Goal: Information Seeking & Learning: Learn about a topic

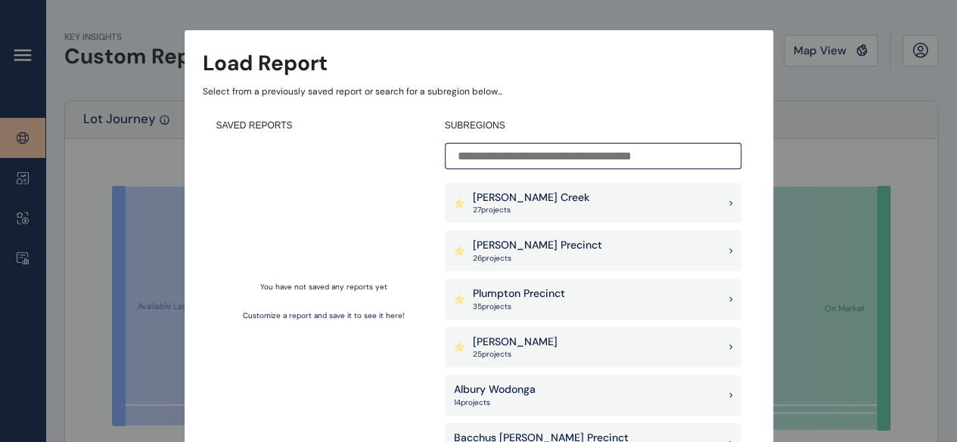
click at [571, 248] on div "[PERSON_NAME] Precinct 26 project s" at bounding box center [593, 251] width 296 height 41
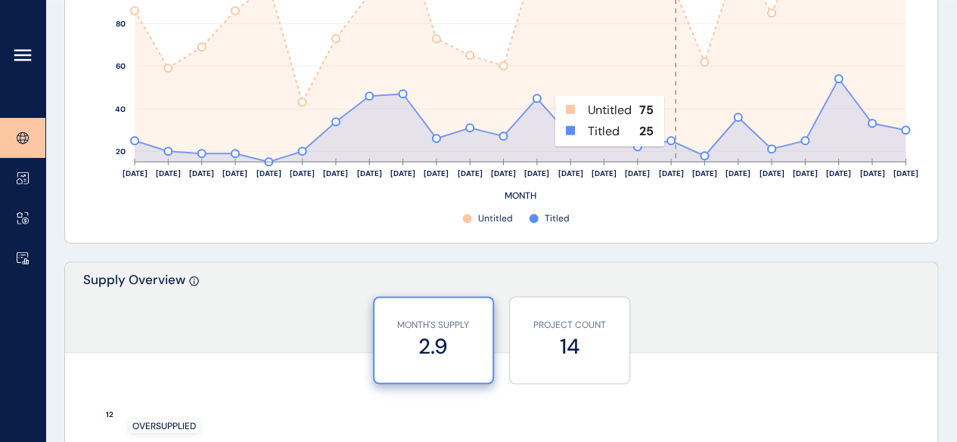
scroll to position [1210, 0]
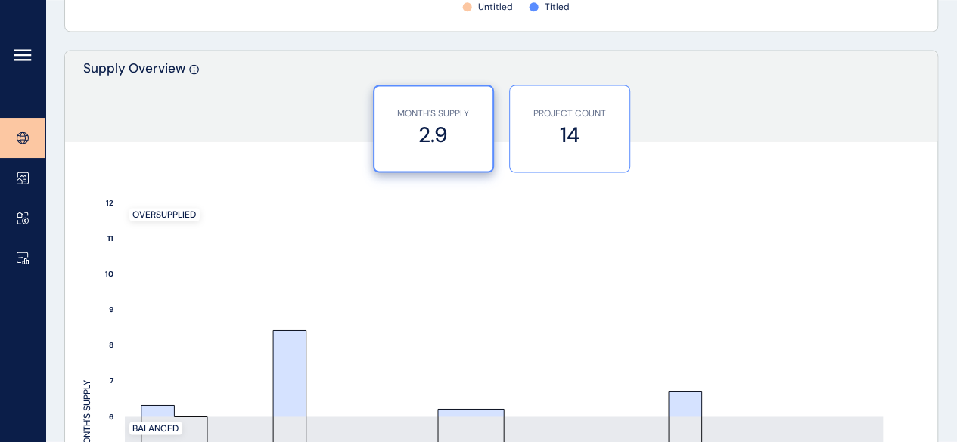
click at [576, 132] on label "14" at bounding box center [569, 134] width 104 height 29
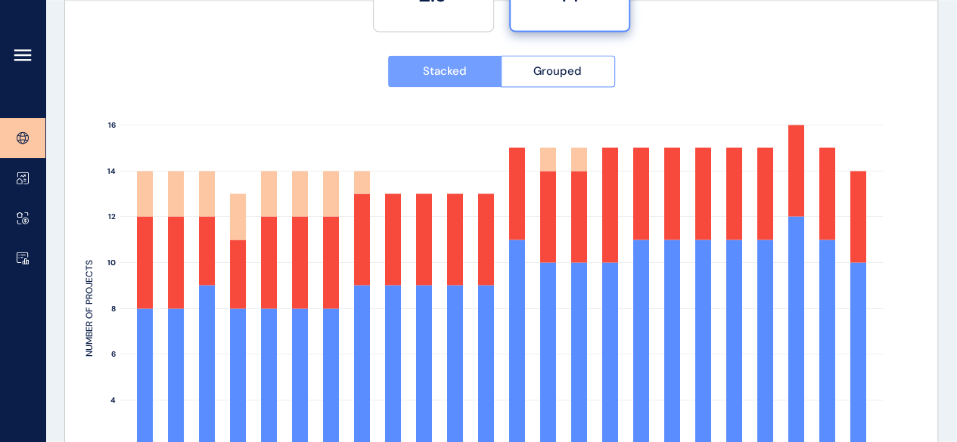
scroll to position [1286, 0]
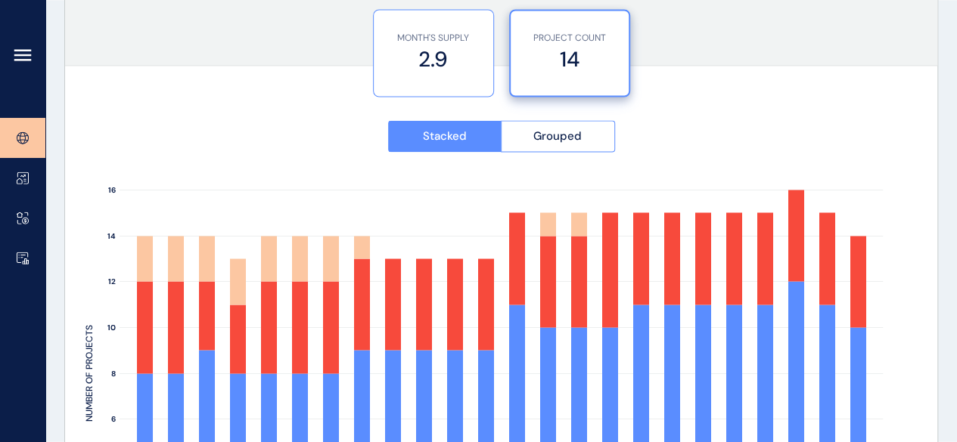
click at [449, 69] on label "2.9" at bounding box center [433, 59] width 104 height 29
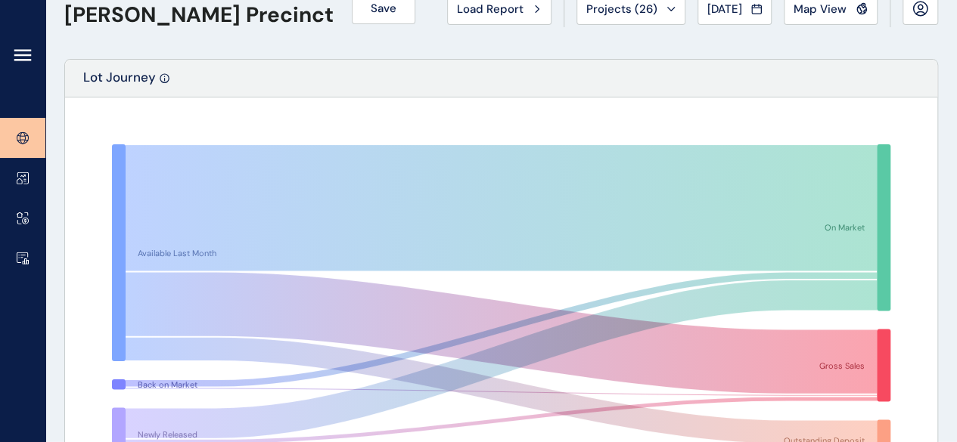
scroll to position [0, 0]
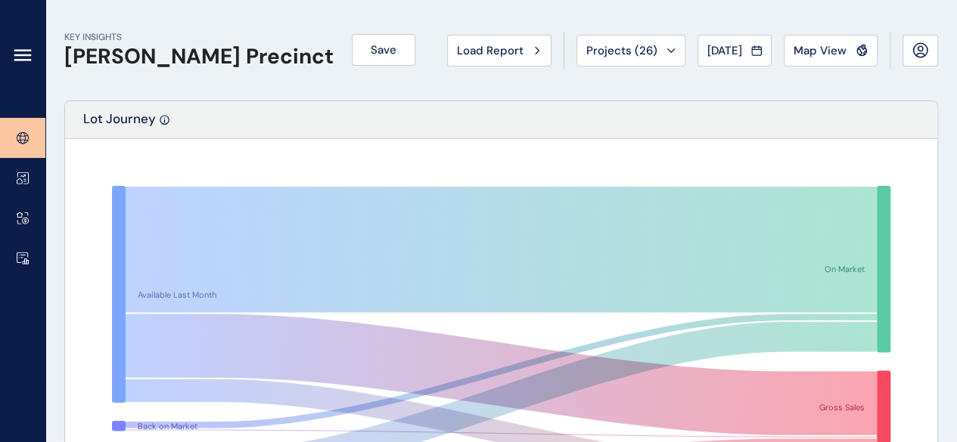
click at [183, 63] on h1 "[PERSON_NAME] Precinct" at bounding box center [198, 57] width 269 height 26
click at [17, 66] on div at bounding box center [22, 59] width 45 height 118
click at [30, 47] on icon at bounding box center [23, 55] width 18 height 18
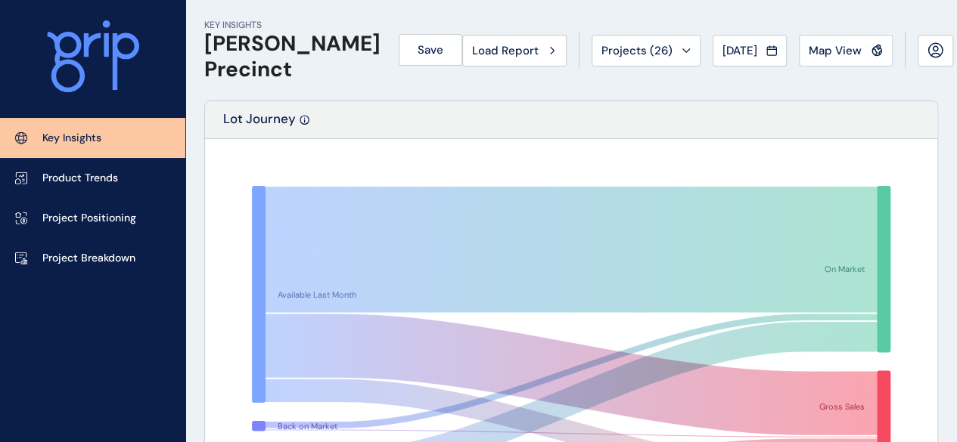
click at [70, 129] on link "Key Insights" at bounding box center [92, 138] width 185 height 40
click at [932, 48] on icon at bounding box center [934, 48] width 5 height 5
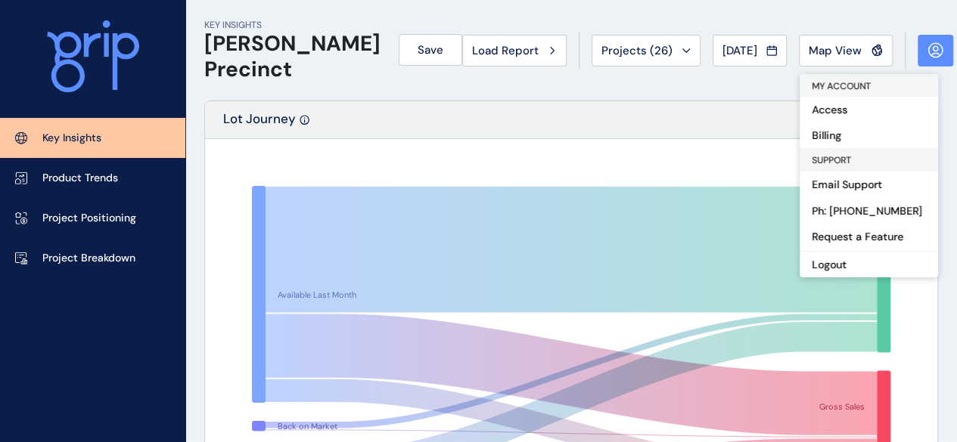
click at [932, 48] on icon at bounding box center [934, 48] width 5 height 5
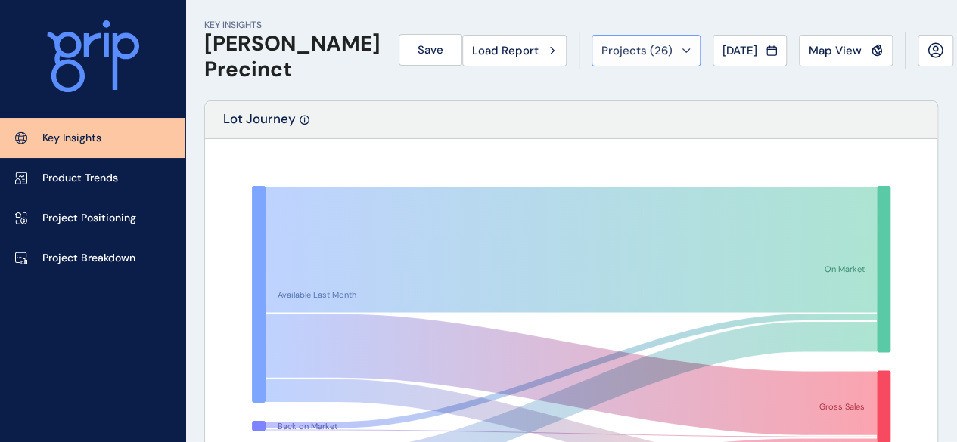
click at [620, 57] on span "Projects ( 26 )" at bounding box center [636, 50] width 71 height 15
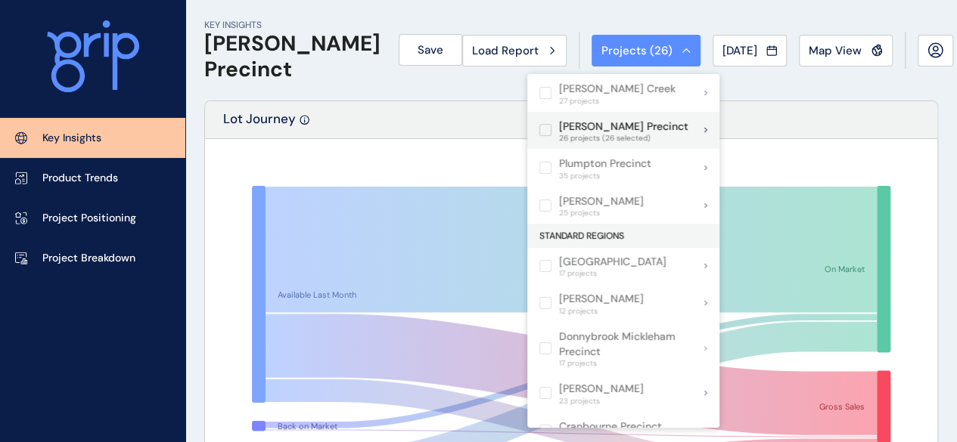
click at [544, 128] on label at bounding box center [545, 130] width 12 height 12
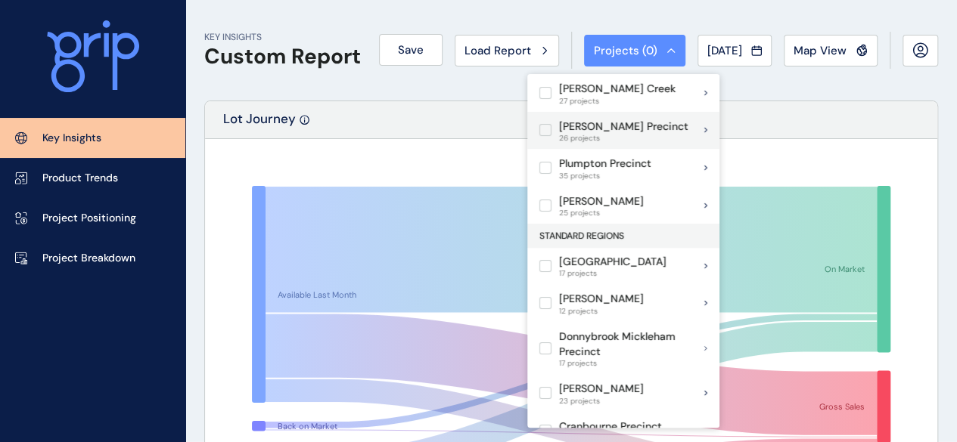
click at [659, 131] on div "[PERSON_NAME] Precinct 26 projects" at bounding box center [623, 131] width 192 height 38
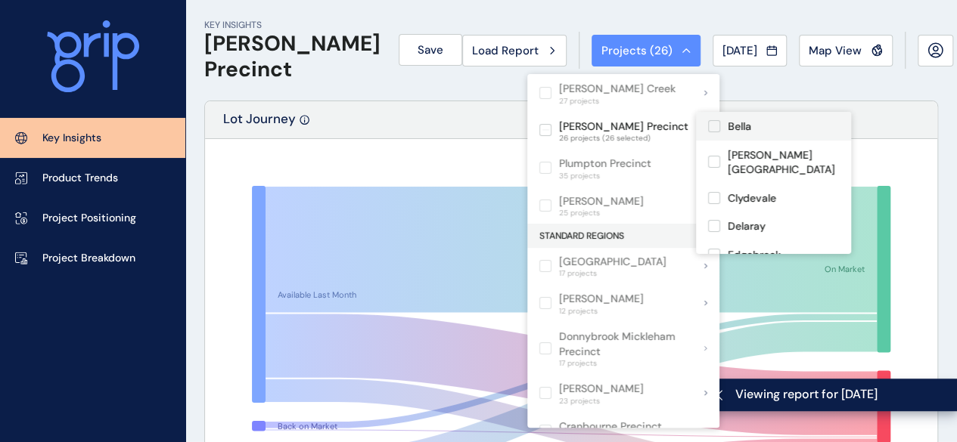
click at [715, 123] on label at bounding box center [714, 126] width 12 height 12
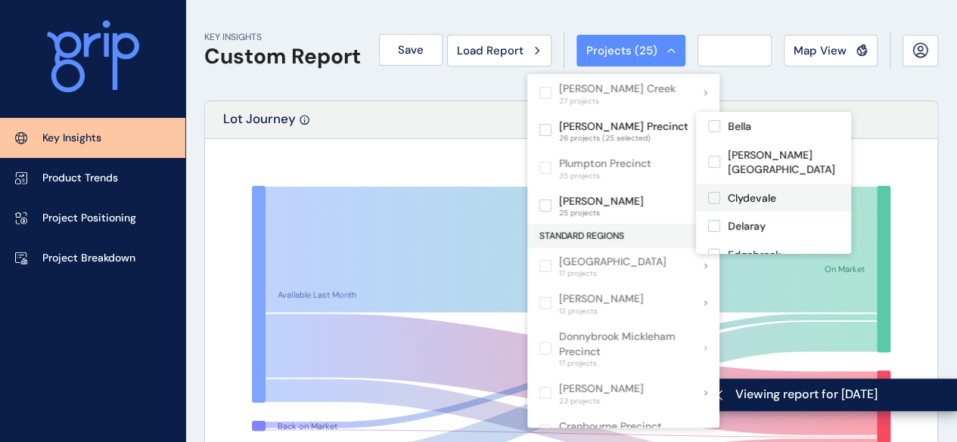
click at [714, 156] on label at bounding box center [714, 162] width 12 height 12
click at [717, 192] on label at bounding box center [714, 198] width 12 height 12
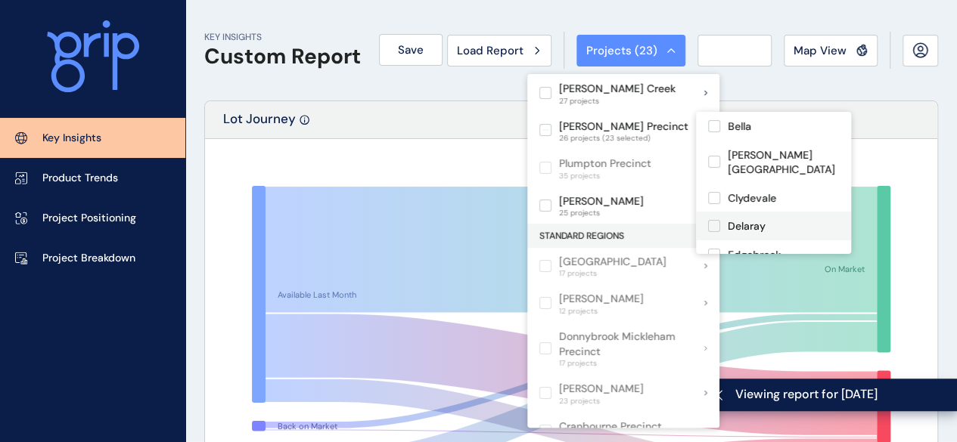
click at [715, 220] on label at bounding box center [714, 226] width 12 height 12
click at [718, 249] on label at bounding box center [714, 255] width 12 height 12
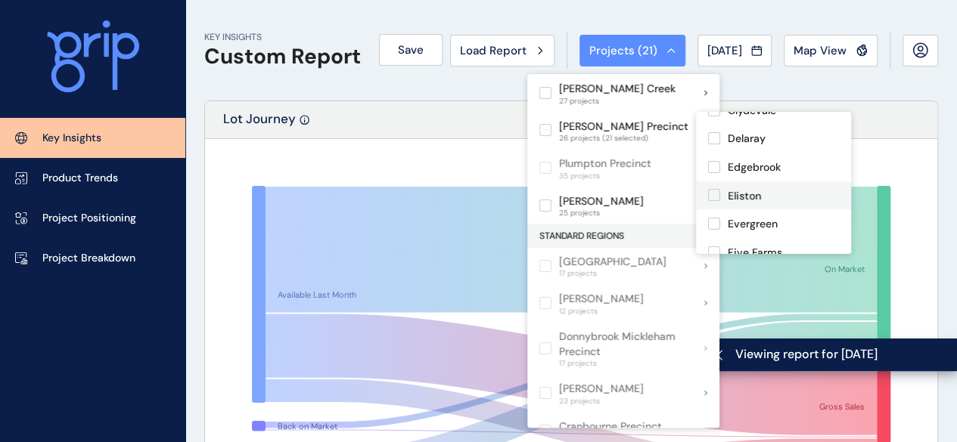
scroll to position [151, 0]
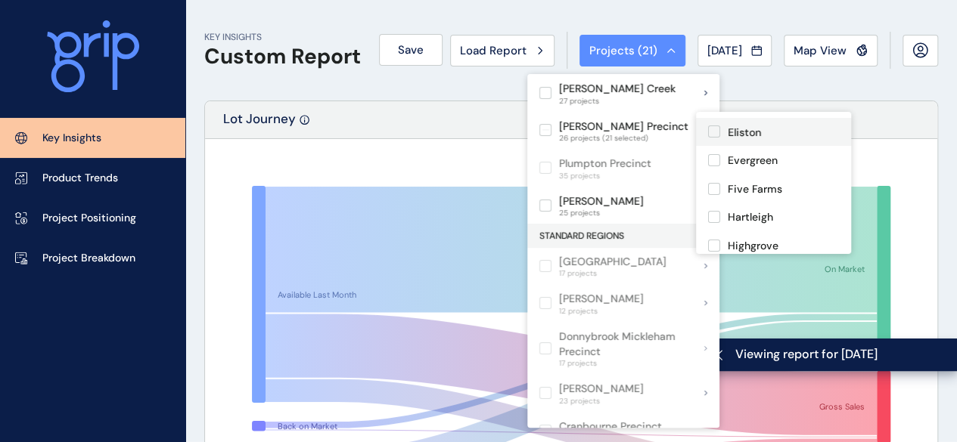
click at [715, 126] on label at bounding box center [714, 132] width 12 height 12
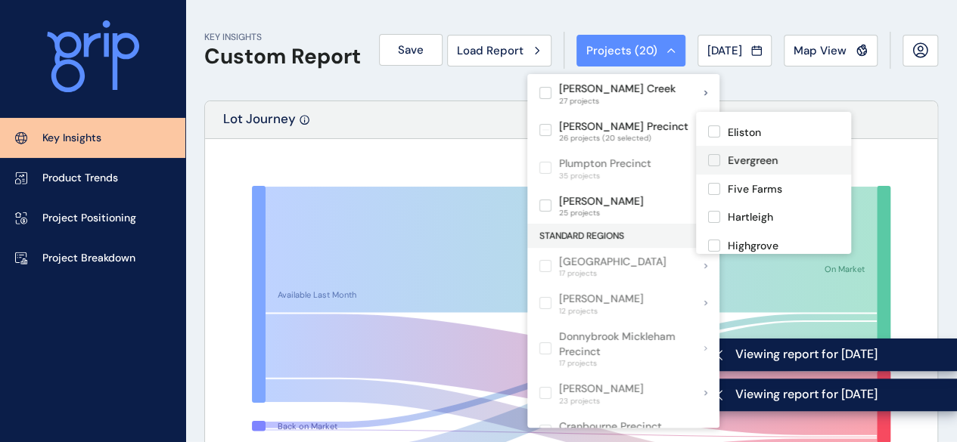
click at [715, 154] on label at bounding box center [714, 160] width 12 height 12
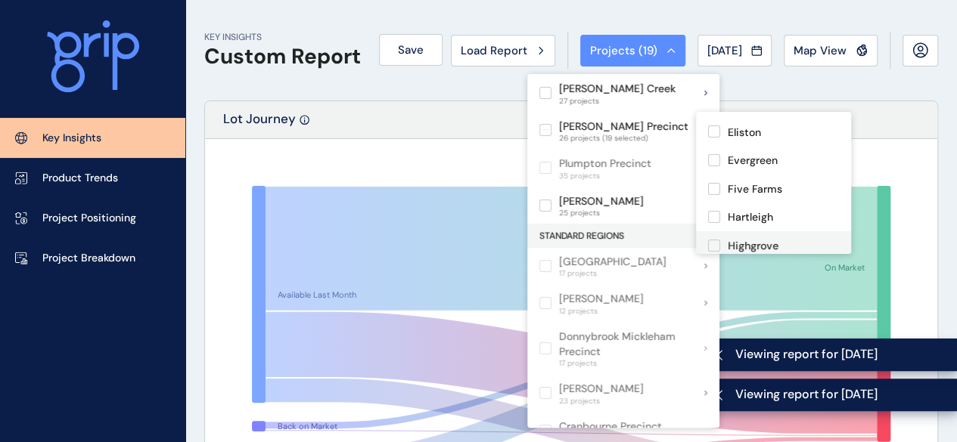
click at [716, 240] on label at bounding box center [714, 246] width 12 height 12
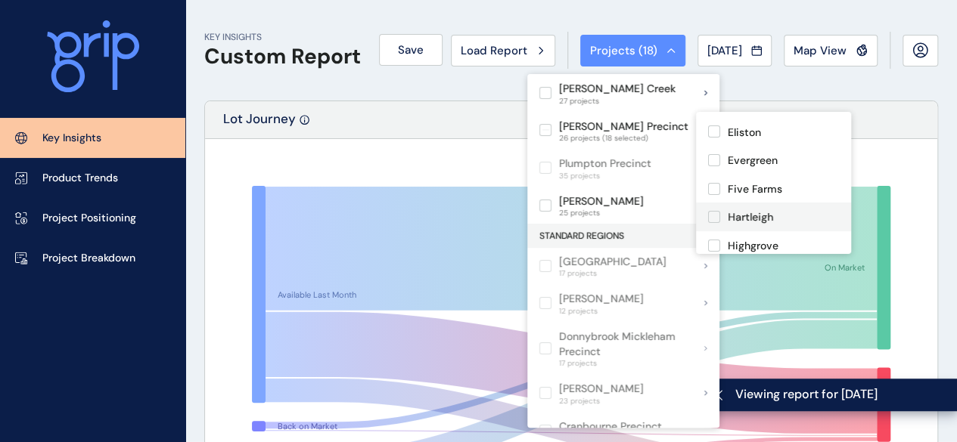
scroll to position [227, 0]
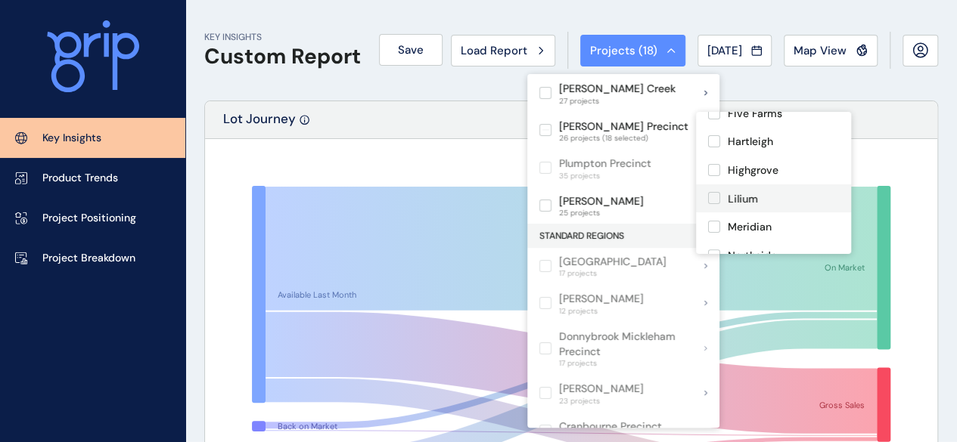
click at [712, 192] on label at bounding box center [714, 198] width 12 height 12
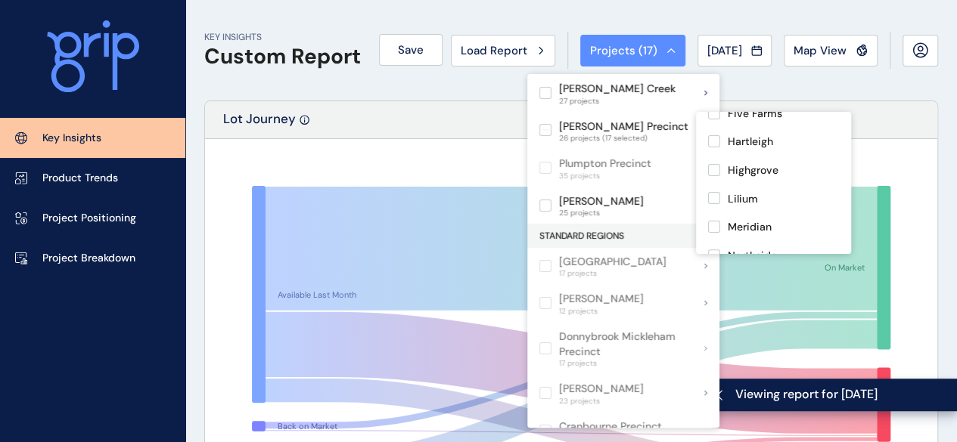
scroll to position [303, 0]
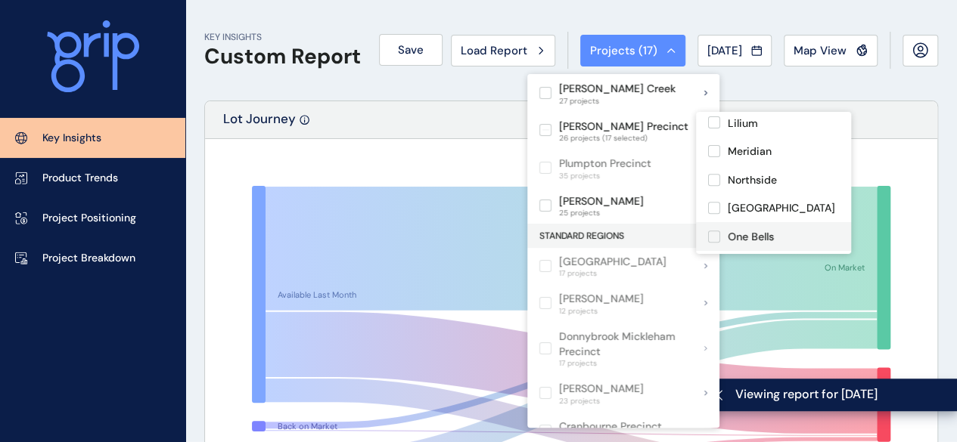
click at [713, 231] on label at bounding box center [714, 237] width 12 height 12
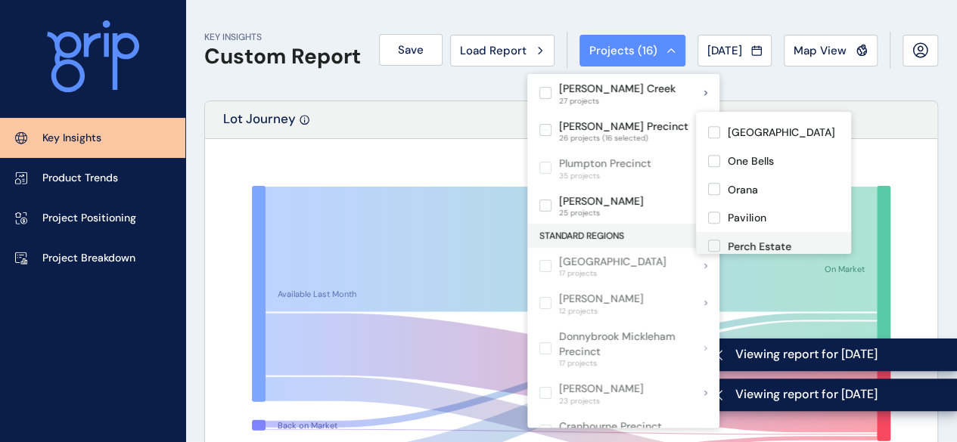
click at [718, 240] on label at bounding box center [714, 246] width 12 height 12
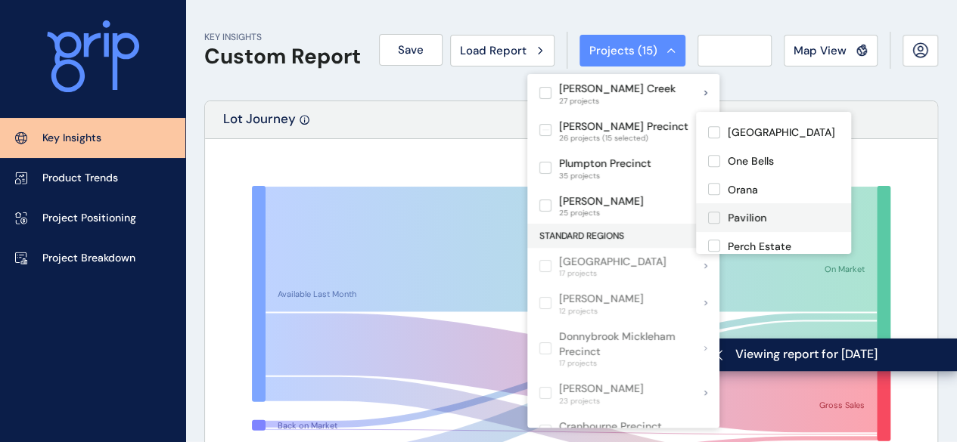
click at [714, 212] on label at bounding box center [714, 218] width 12 height 12
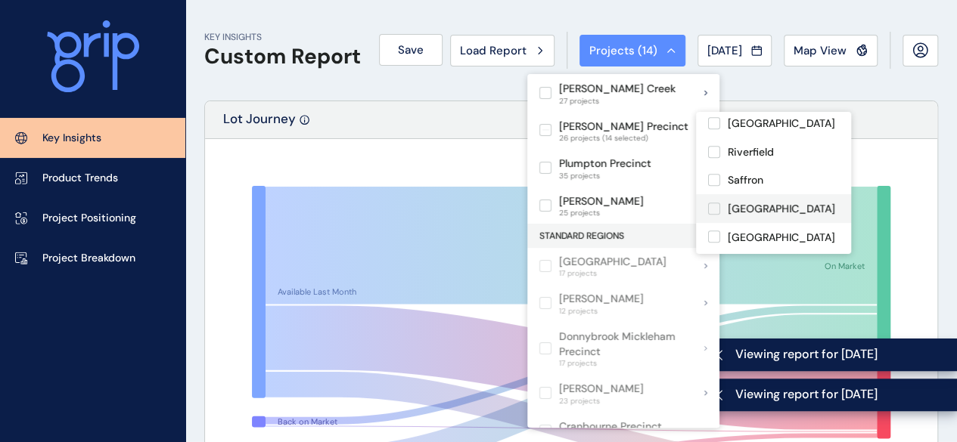
scroll to position [454, 0]
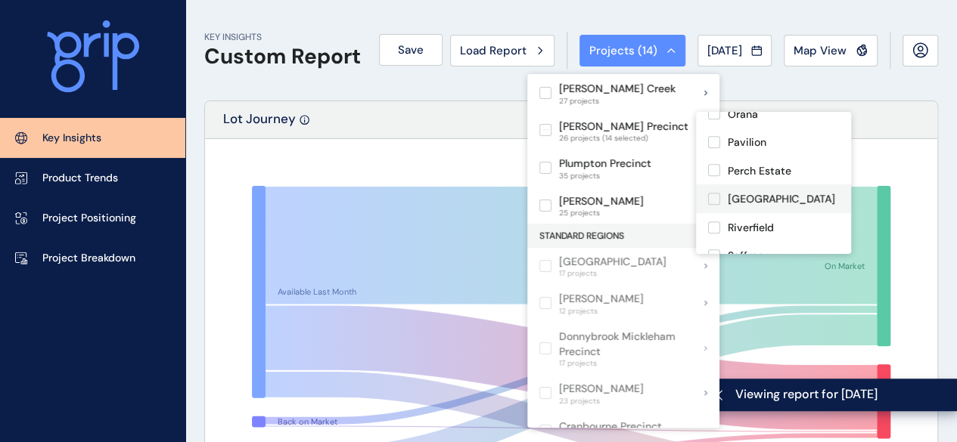
click at [714, 193] on label at bounding box center [714, 199] width 12 height 12
click at [716, 250] on label at bounding box center [714, 256] width 12 height 12
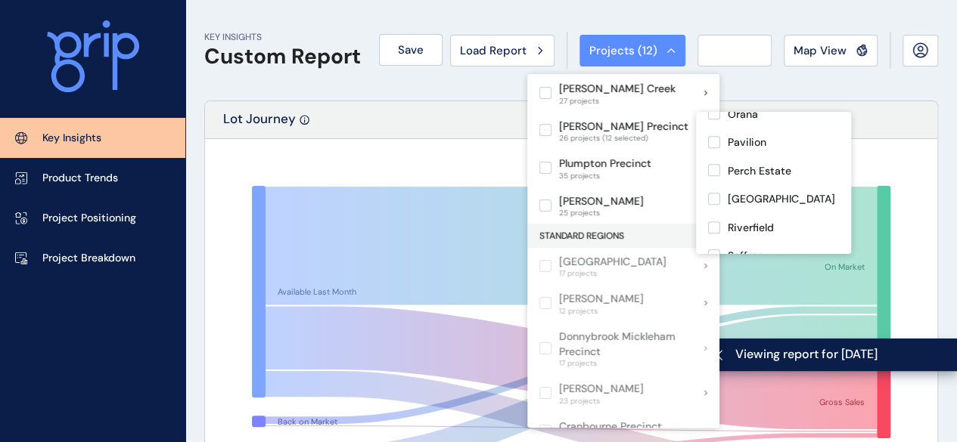
scroll to position [529, 0]
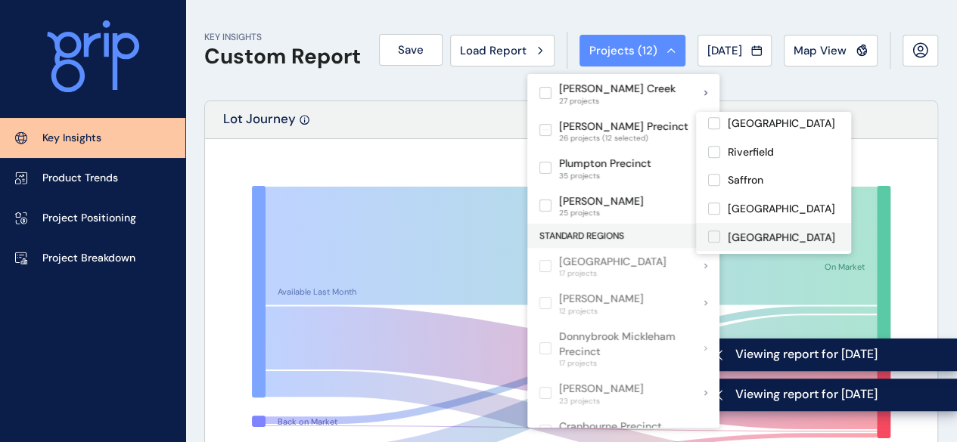
click at [715, 231] on label at bounding box center [714, 237] width 12 height 12
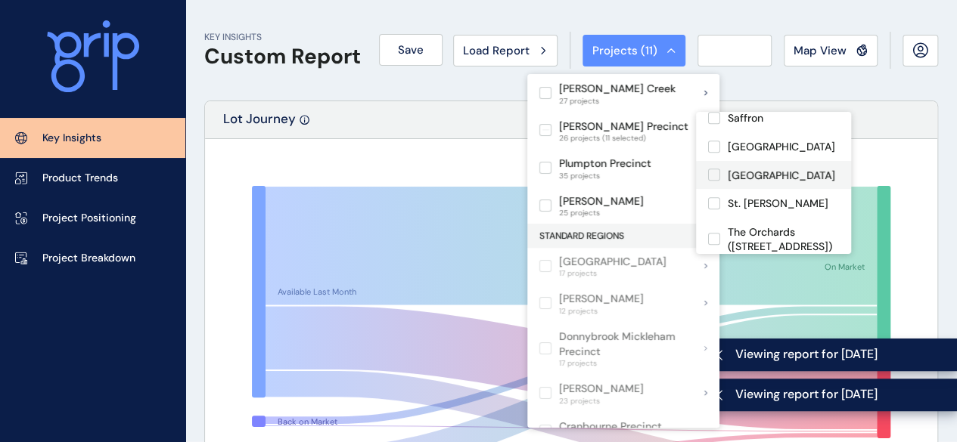
scroll to position [605, 0]
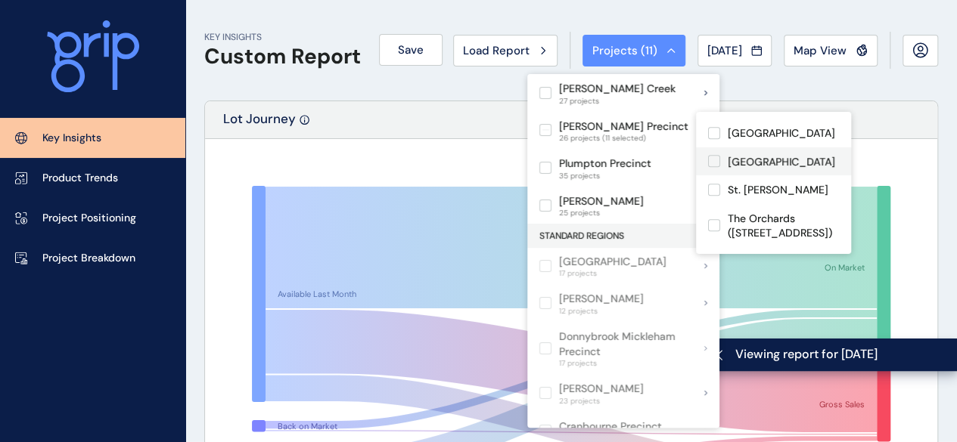
click at [712, 155] on label at bounding box center [714, 161] width 12 height 12
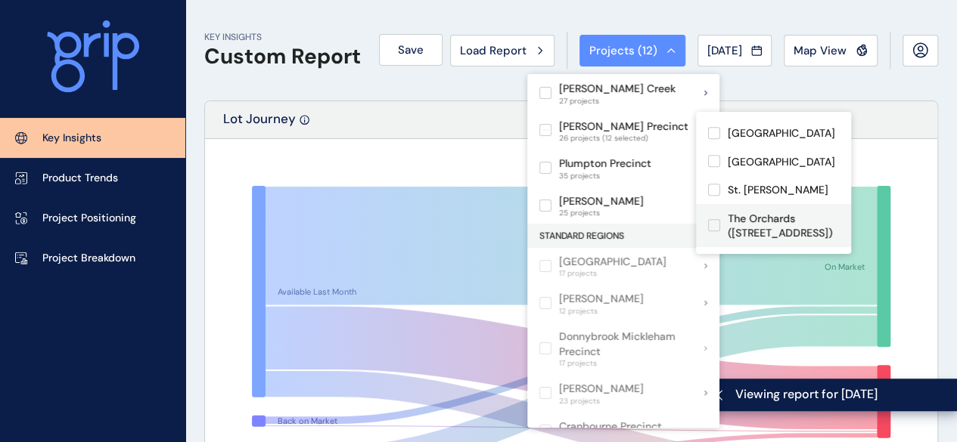
click at [715, 219] on label at bounding box center [714, 225] width 12 height 12
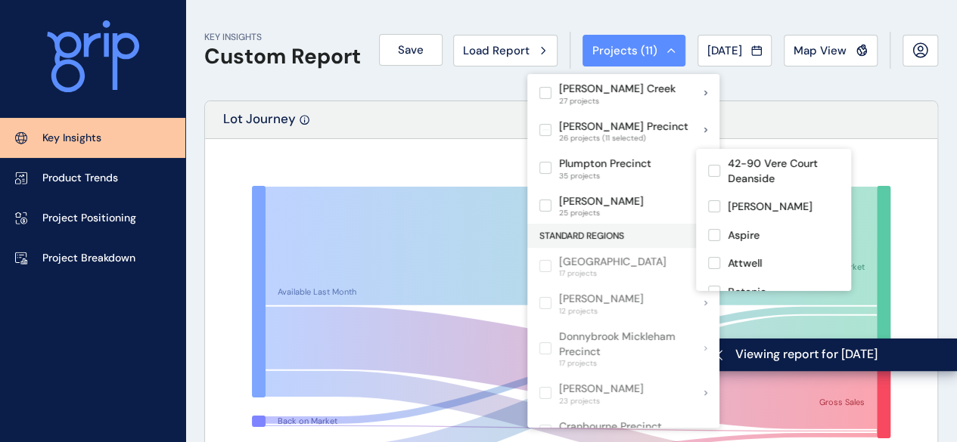
click at [897, 90] on div "KEY INSIGHTS Custom Report Save Load Report Projects ( 11 ) [DATE] 2025 < > Jan…" at bounding box center [571, 50] width 734 height 101
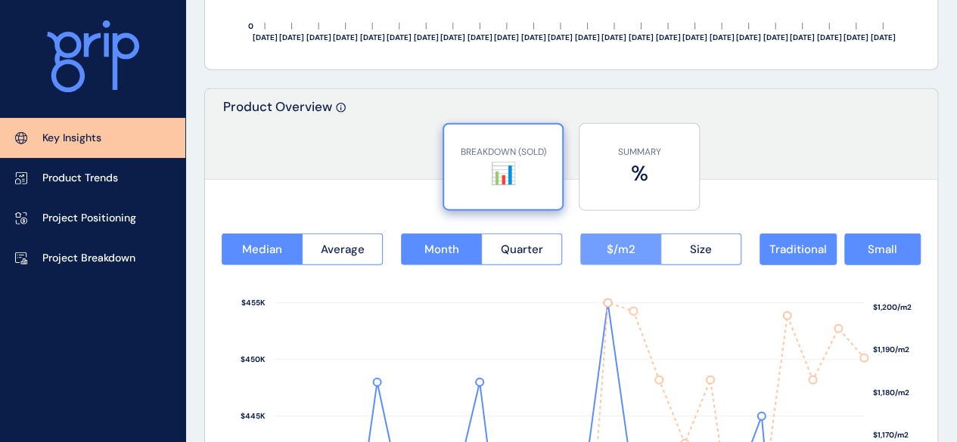
scroll to position [1815, 0]
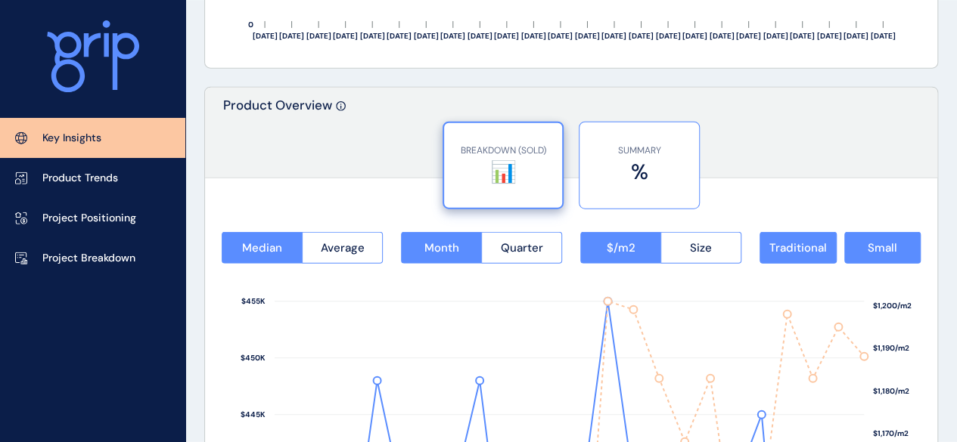
click at [638, 176] on label "%" at bounding box center [639, 171] width 104 height 29
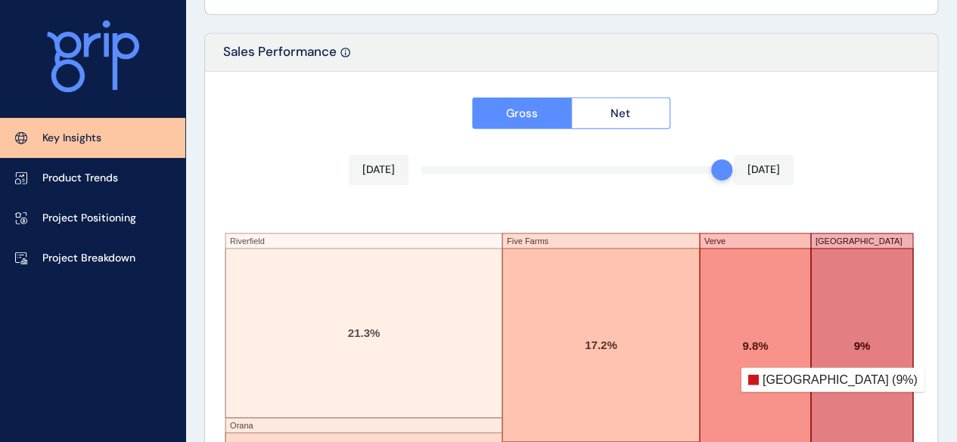
scroll to position [2332, 0]
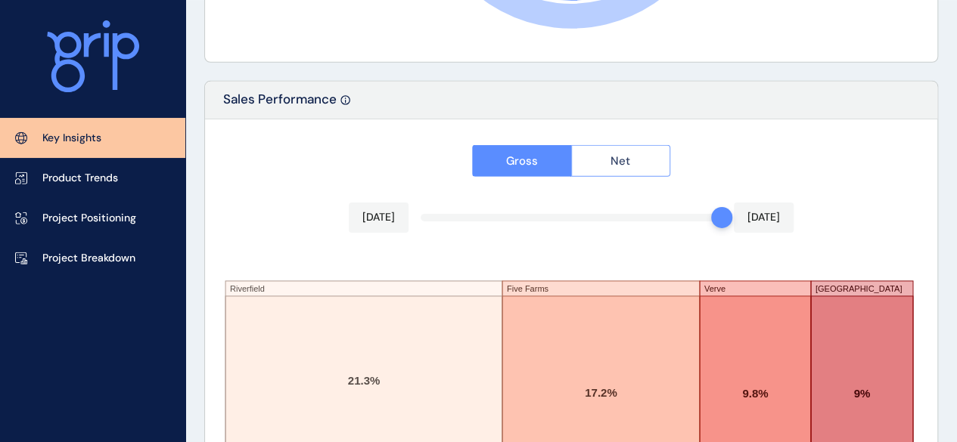
click at [584, 157] on button "Net" at bounding box center [621, 161] width 100 height 32
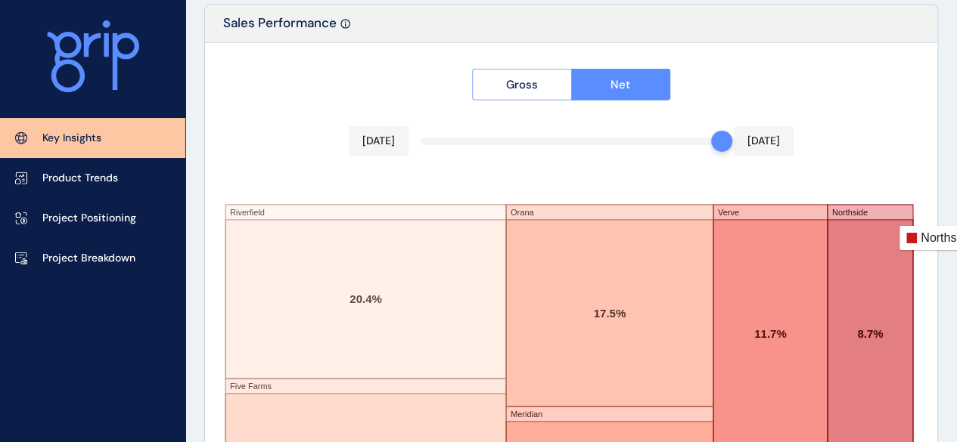
scroll to position [2407, 0]
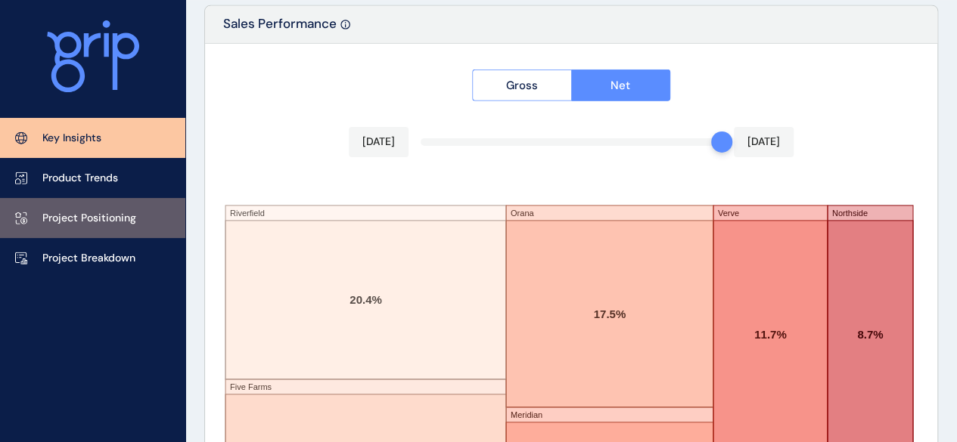
click at [89, 207] on link "Project Positioning" at bounding box center [92, 218] width 185 height 40
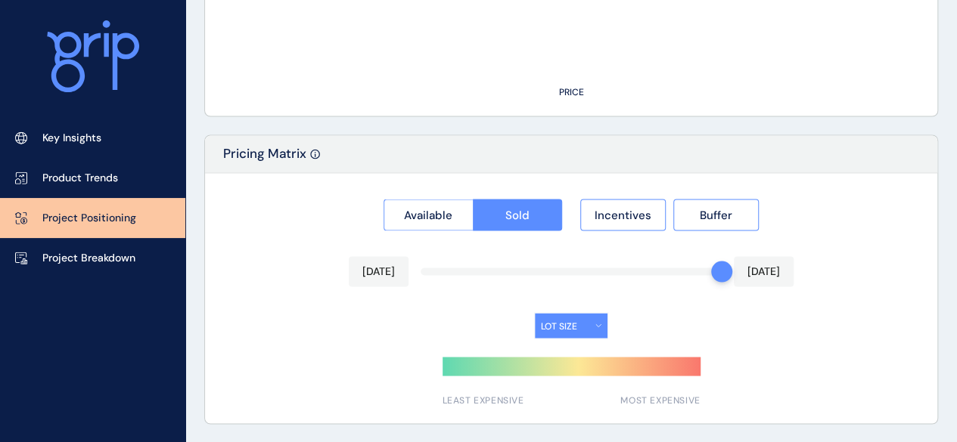
scroll to position [1298, 0]
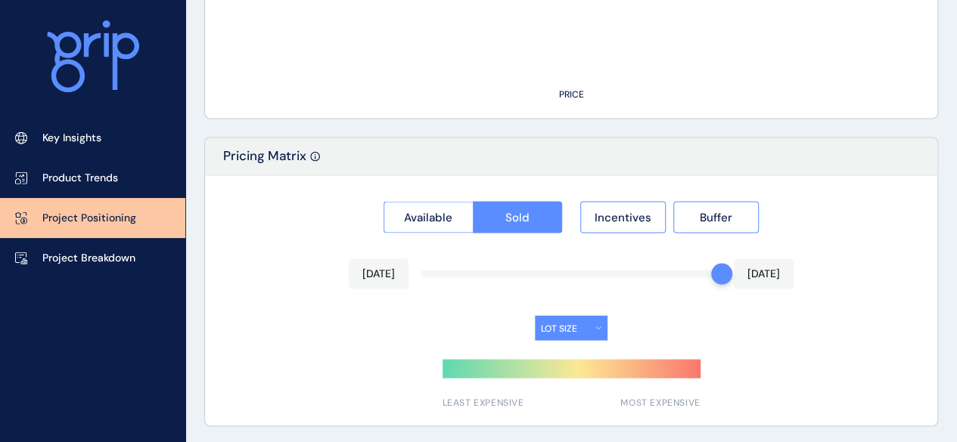
type input "**********"
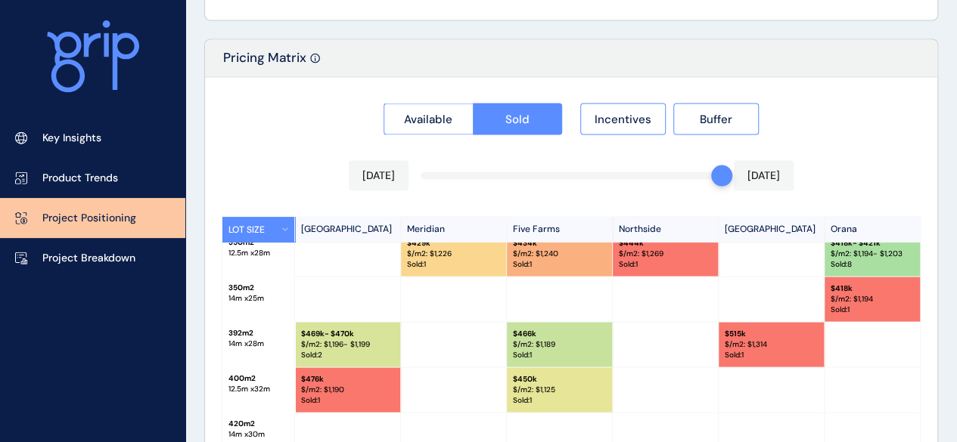
scroll to position [1271, 0]
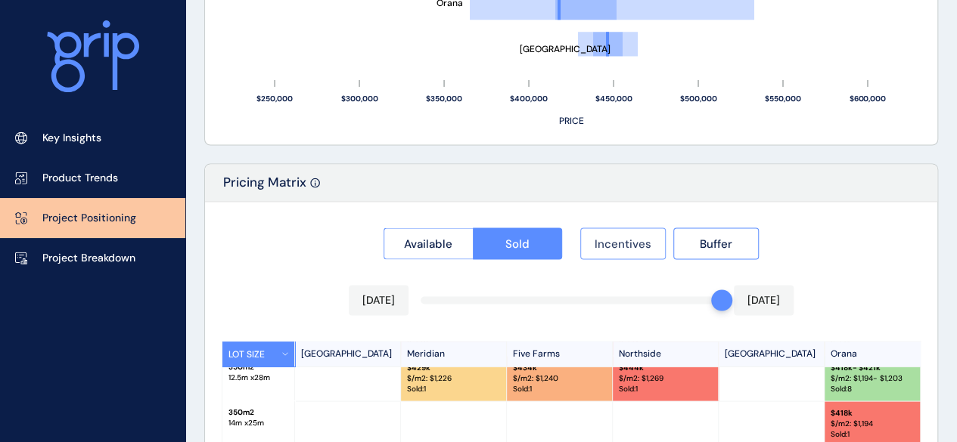
click at [607, 239] on span "Incentives" at bounding box center [622, 243] width 57 height 15
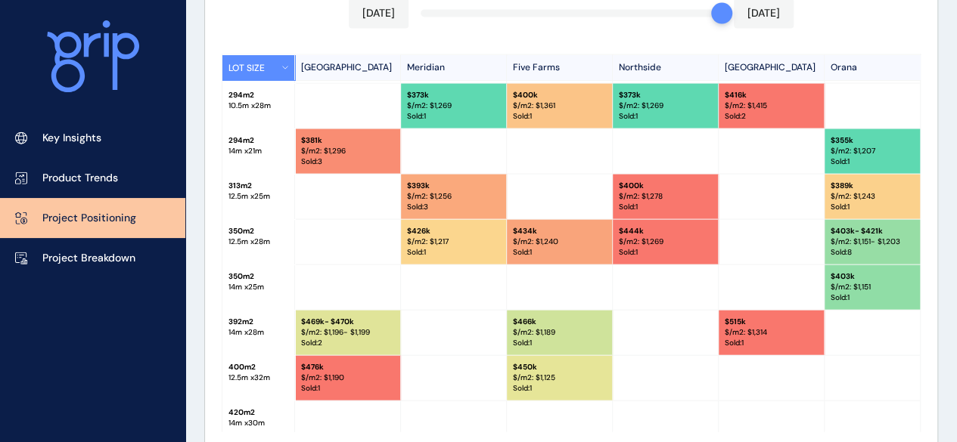
scroll to position [1498, 0]
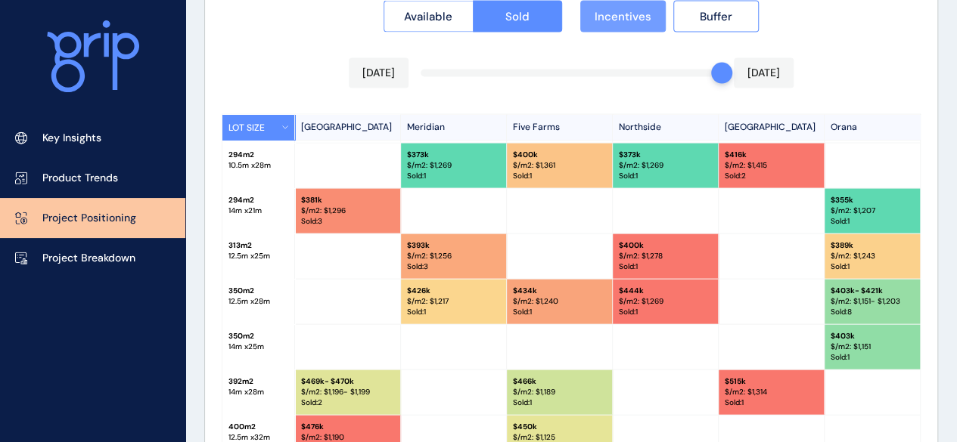
click at [620, 15] on span "Incentives" at bounding box center [622, 16] width 57 height 15
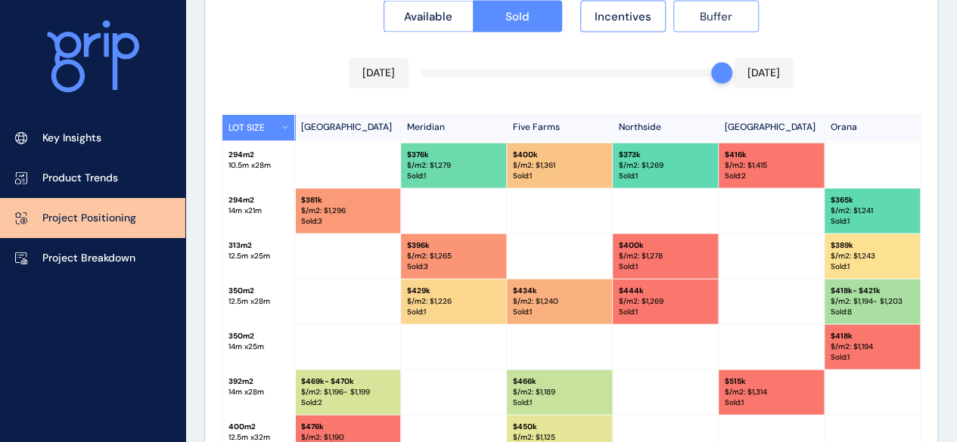
click at [707, 19] on span "Buffer" at bounding box center [716, 16] width 33 height 15
click at [688, 13] on button "Buffer" at bounding box center [715, 17] width 85 height 32
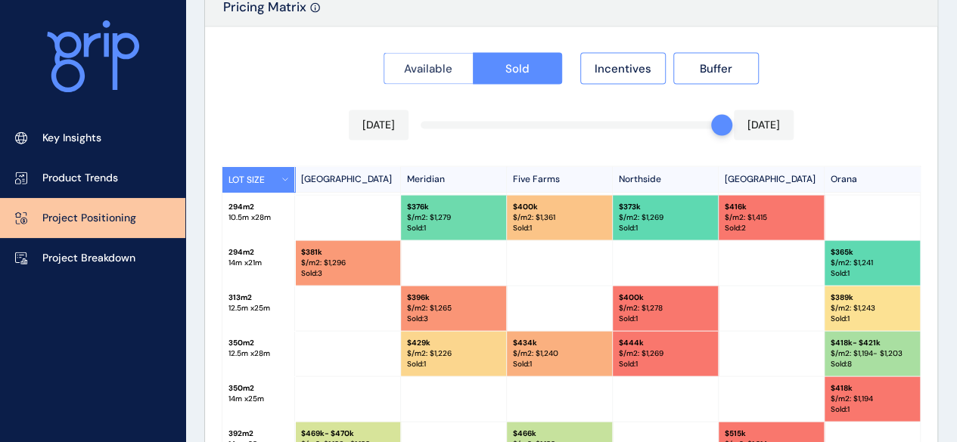
scroll to position [1423, 0]
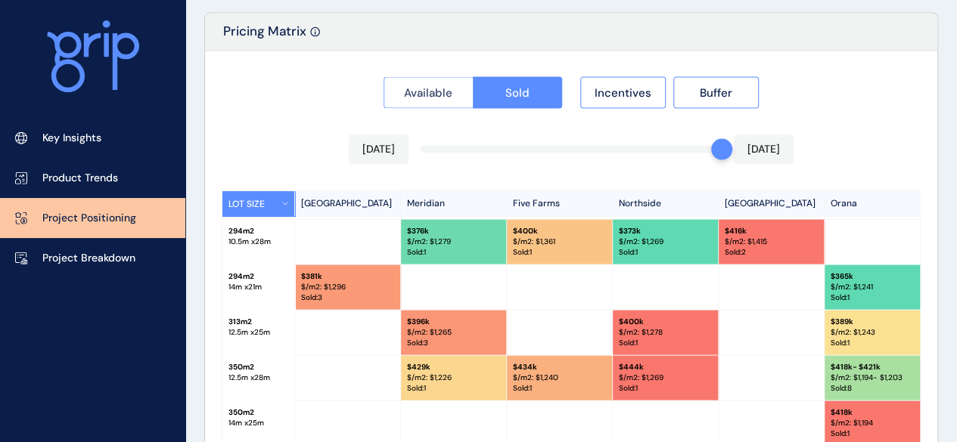
click at [428, 88] on span "Available" at bounding box center [428, 92] width 48 height 15
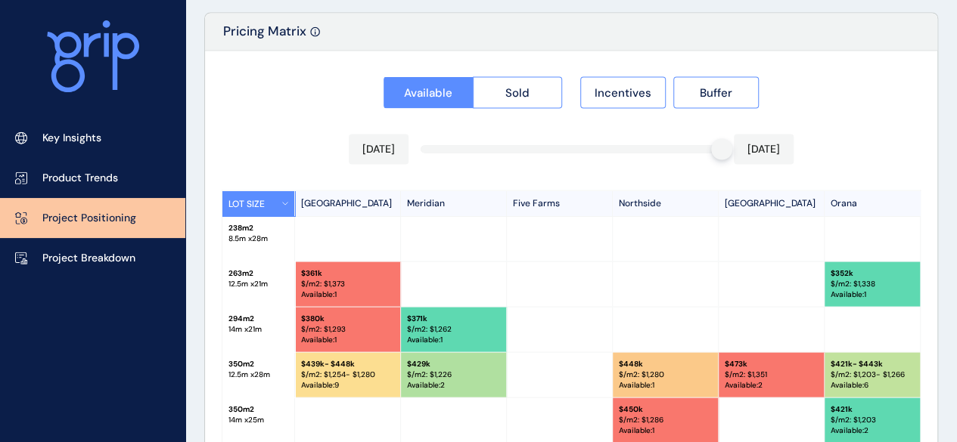
scroll to position [1649, 0]
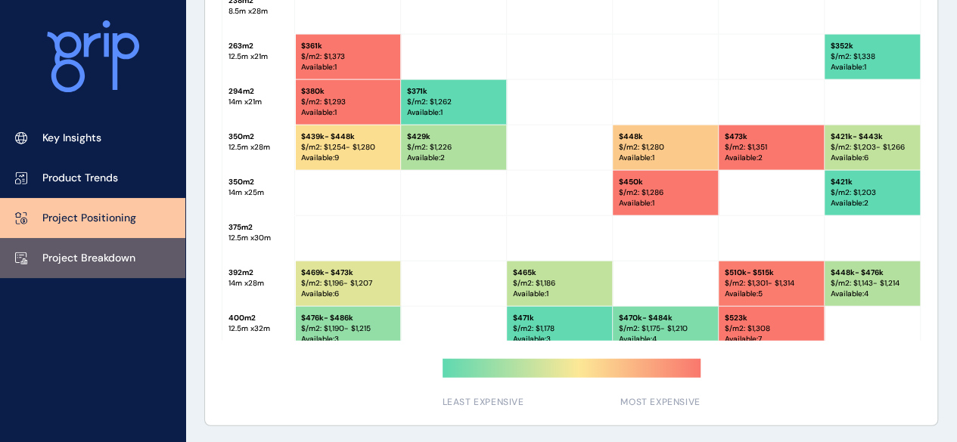
click at [110, 276] on link "Project Breakdown" at bounding box center [92, 258] width 185 height 40
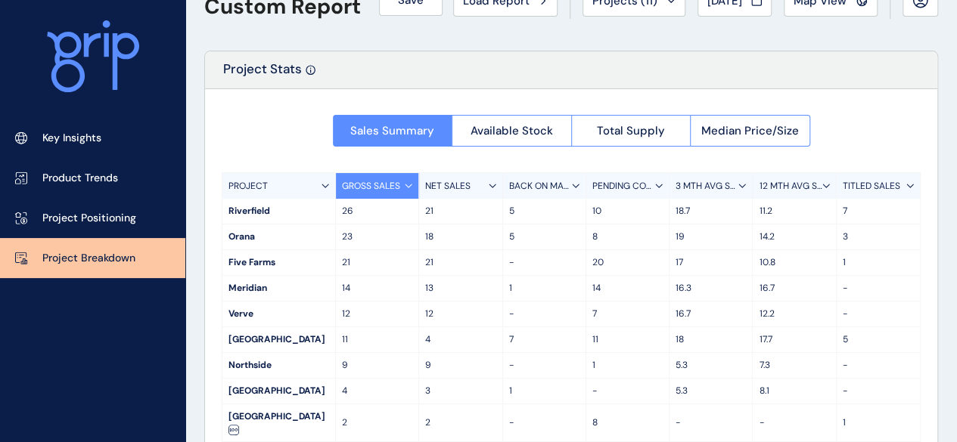
scroll to position [73, 0]
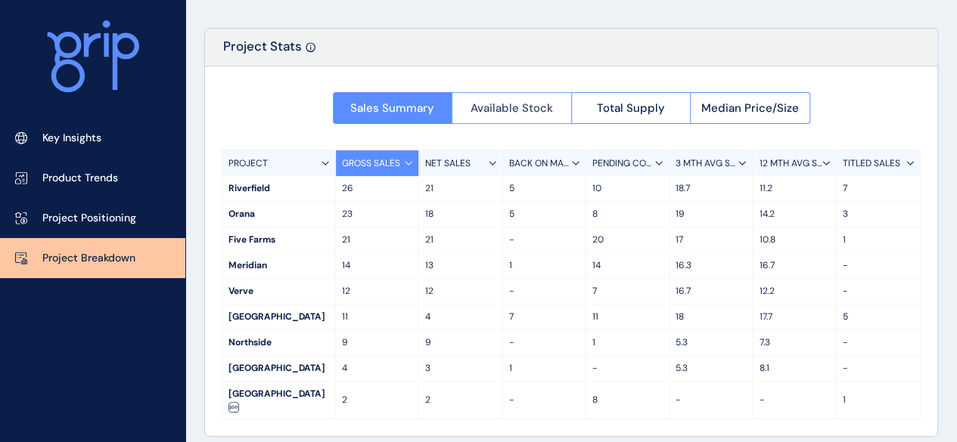
click at [514, 106] on span "Available Stock" at bounding box center [511, 108] width 82 height 15
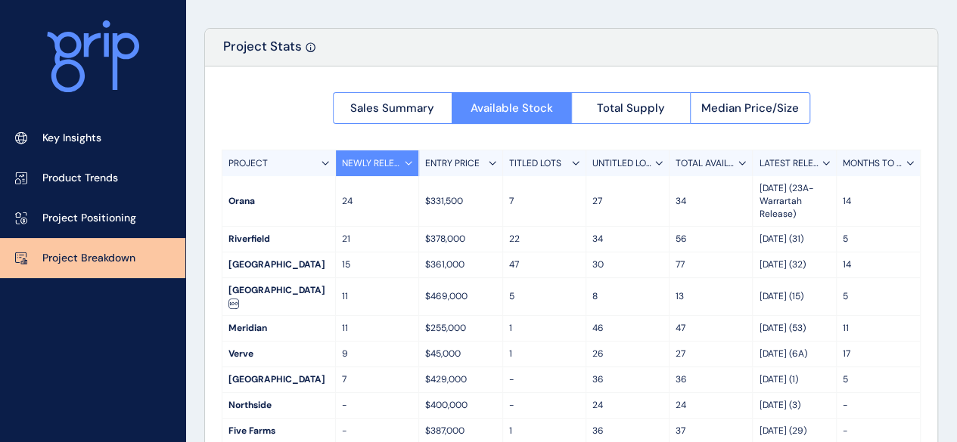
click at [519, 265] on p "47" at bounding box center [544, 265] width 70 height 13
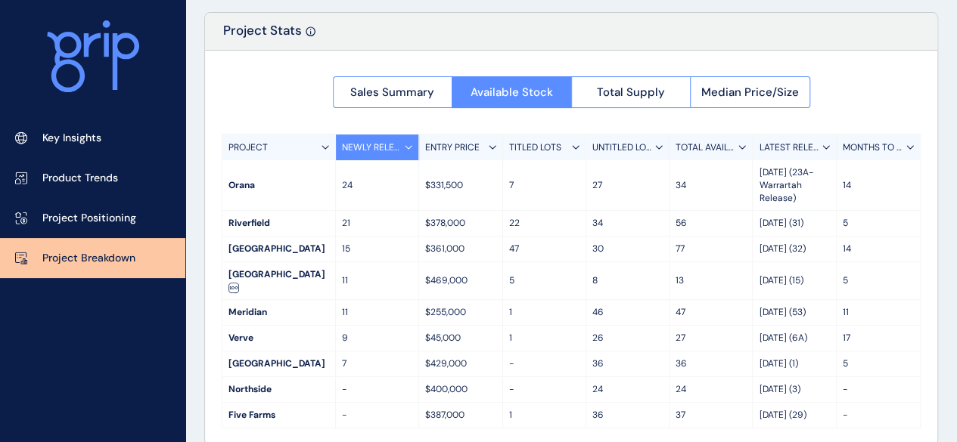
scroll to position [97, 0]
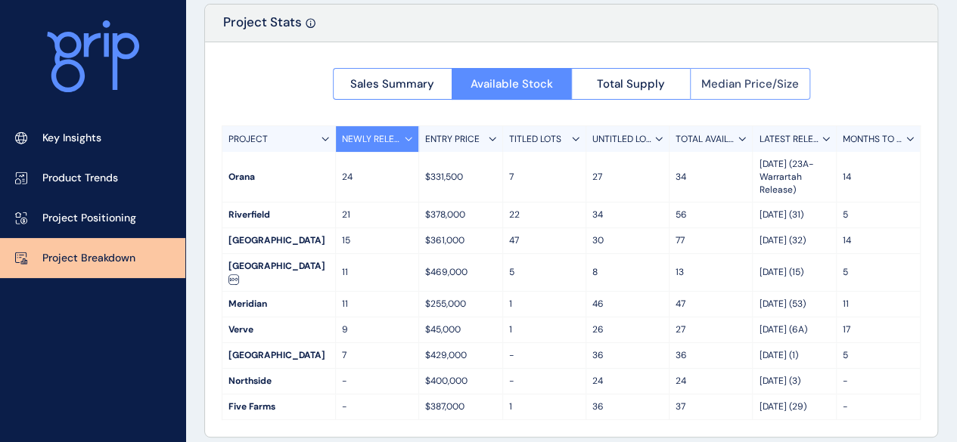
click at [765, 70] on button "Median Price/Size" at bounding box center [750, 84] width 120 height 32
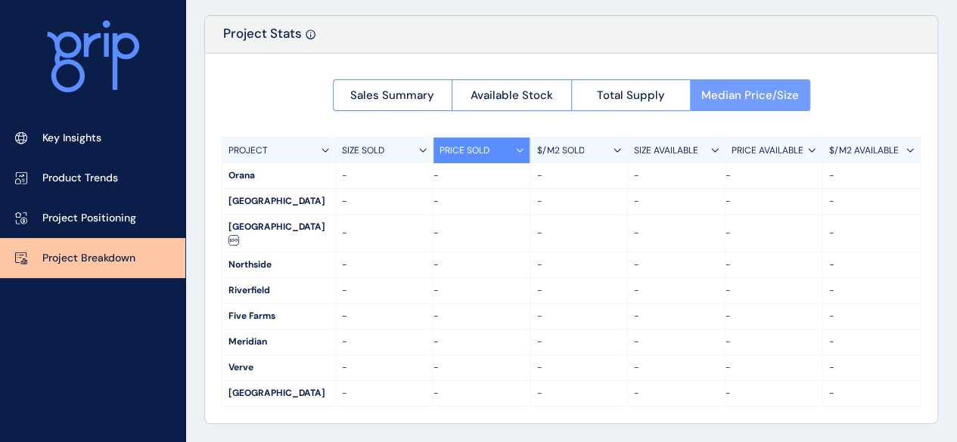
scroll to position [73, 0]
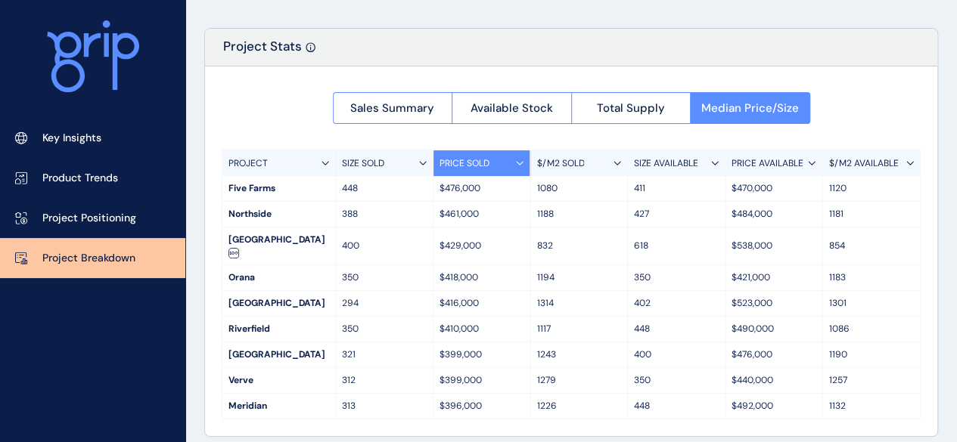
click at [387, 164] on div "SIZE SOLD" at bounding box center [385, 163] width 98 height 26
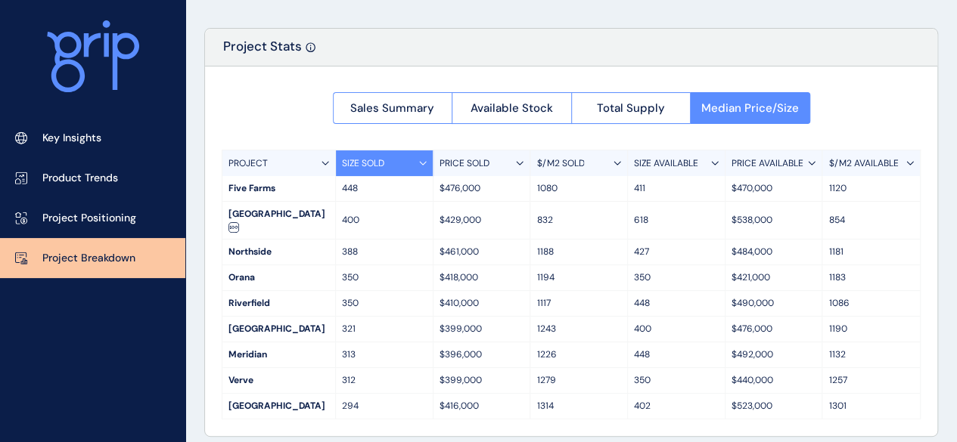
click at [490, 153] on div "PRICE SOLD" at bounding box center [482, 163] width 98 height 26
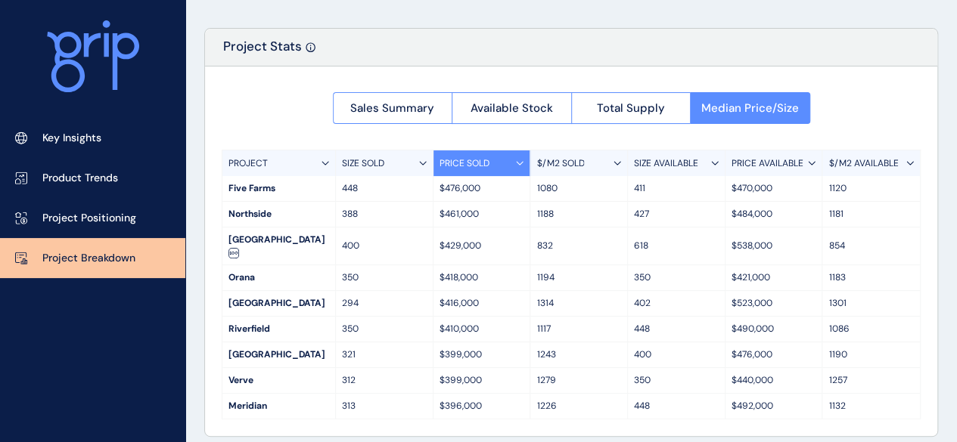
click at [607, 147] on div "Sales Summary Available Stock Total Supply Median Price/Size PROJECT SIZE SOLD …" at bounding box center [571, 252] width 732 height 370
click at [600, 160] on div "$/M2 SOLD" at bounding box center [579, 163] width 98 height 26
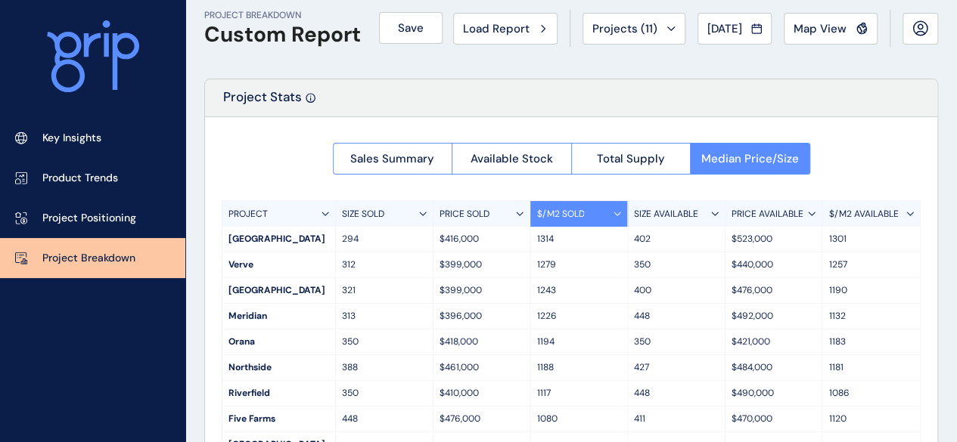
scroll to position [0, 0]
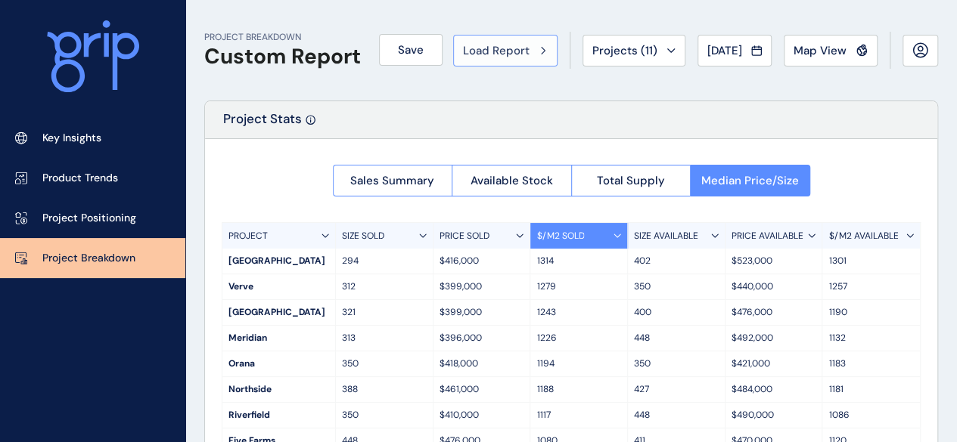
click at [530, 43] on div "Load Report" at bounding box center [505, 50] width 85 height 15
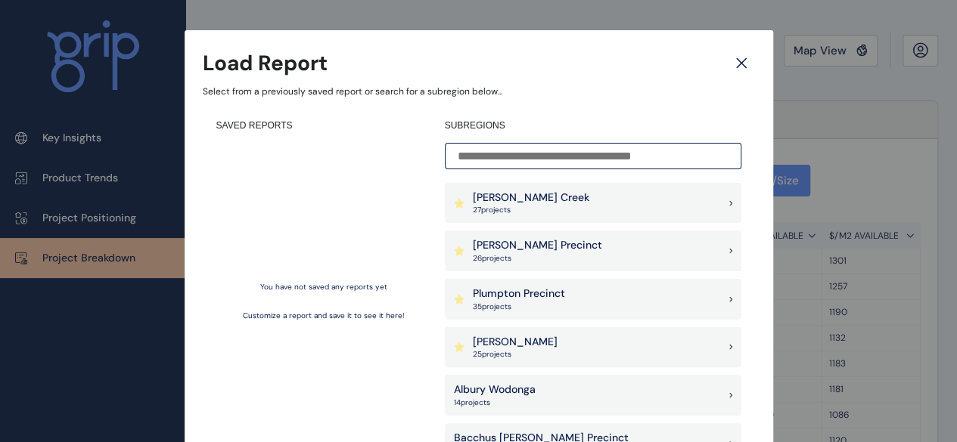
click at [744, 65] on icon at bounding box center [741, 63] width 27 height 26
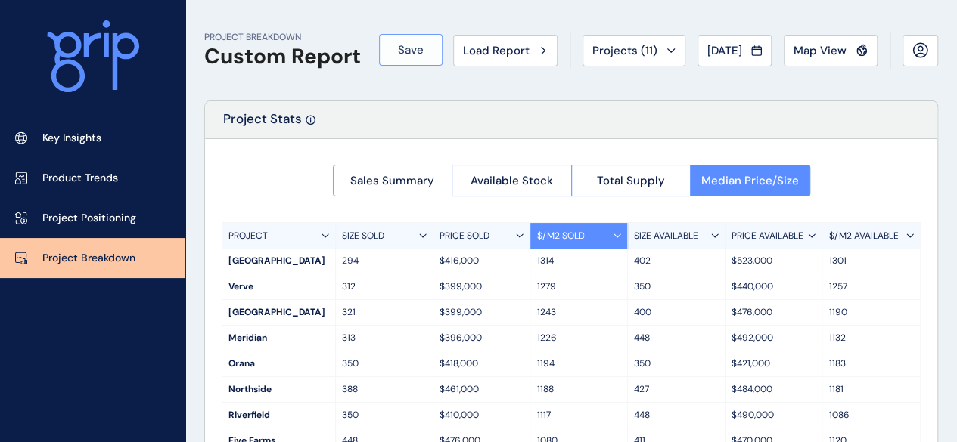
click at [430, 57] on button "Save" at bounding box center [411, 50] width 64 height 32
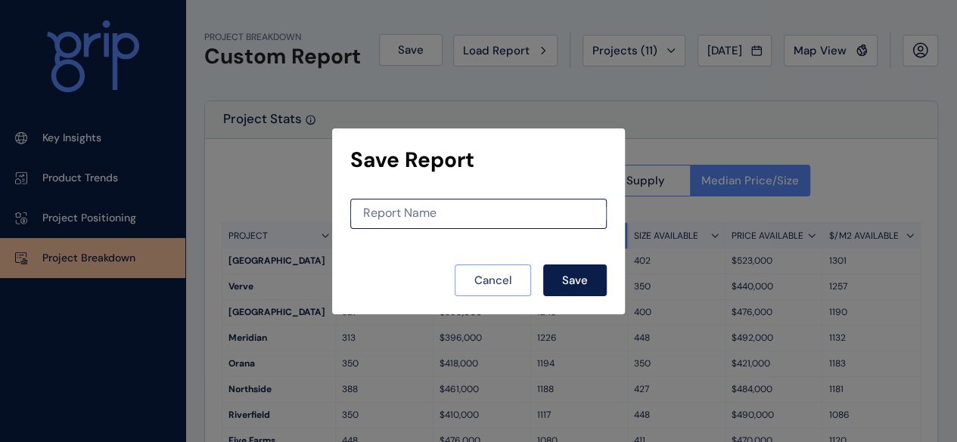
click at [483, 281] on span "Cancel" at bounding box center [493, 280] width 38 height 15
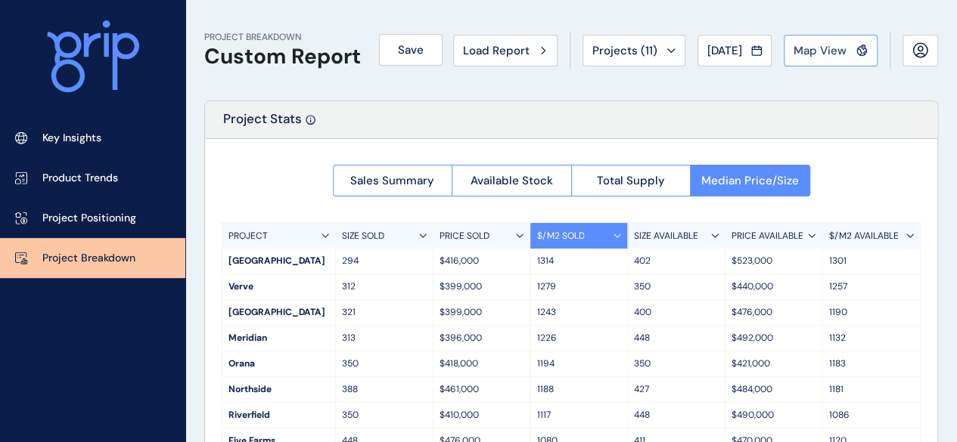
click at [821, 46] on span "Map View" at bounding box center [819, 50] width 53 height 15
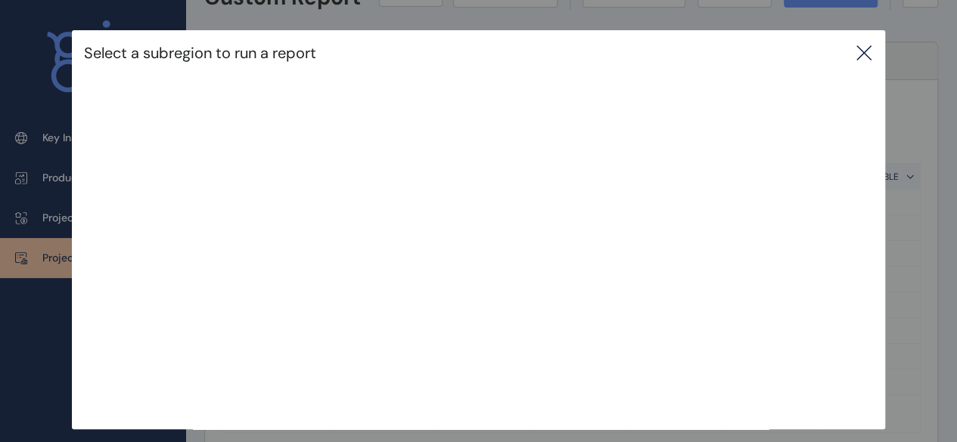
scroll to position [73, 0]
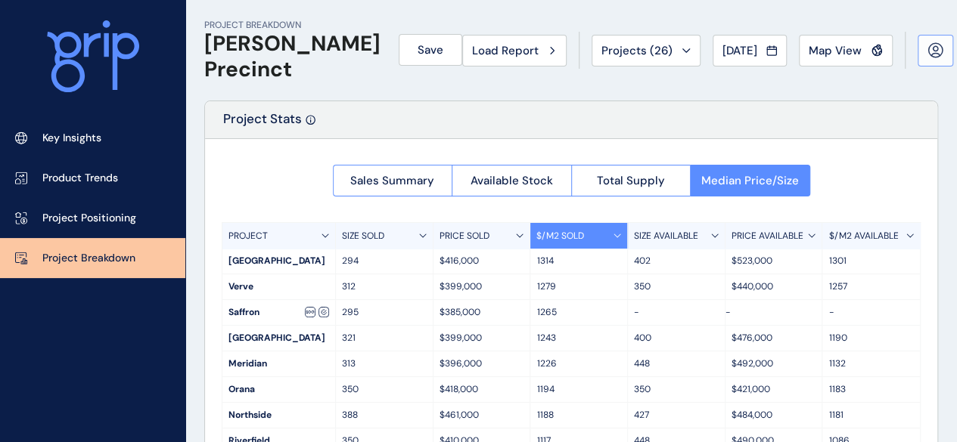
click at [927, 47] on icon at bounding box center [935, 50] width 16 height 16
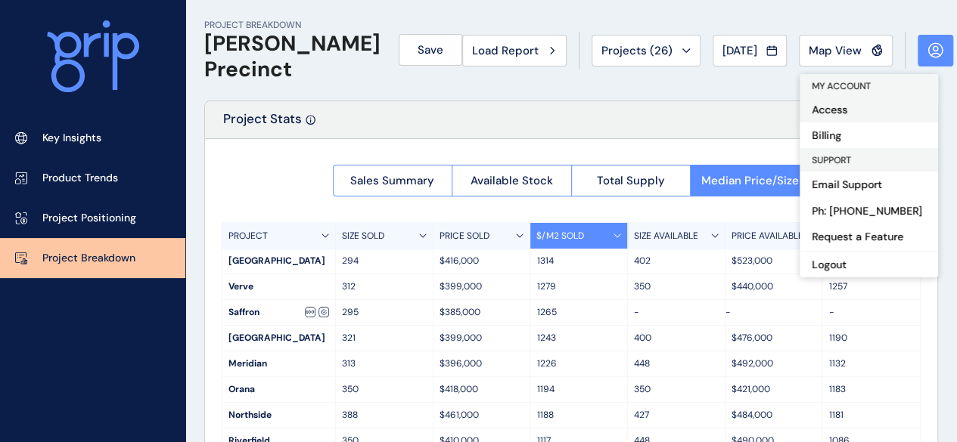
click at [838, 114] on button "Access" at bounding box center [868, 110] width 138 height 26
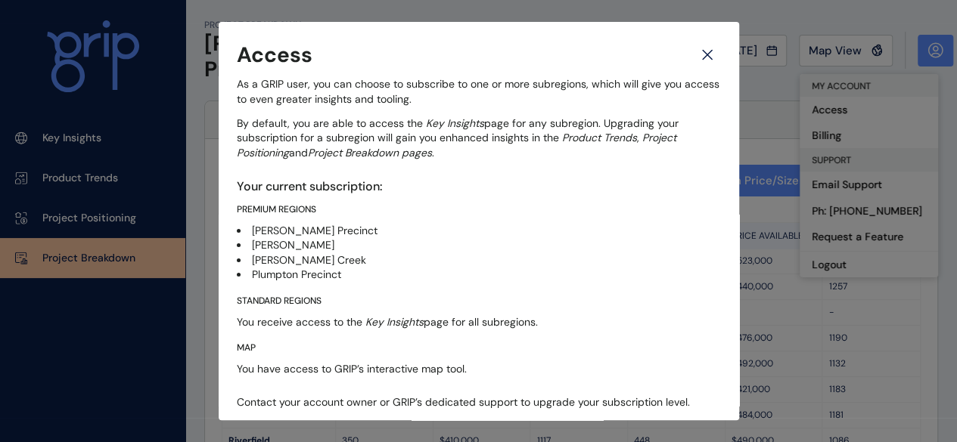
click at [703, 57] on icon at bounding box center [707, 55] width 9 height 9
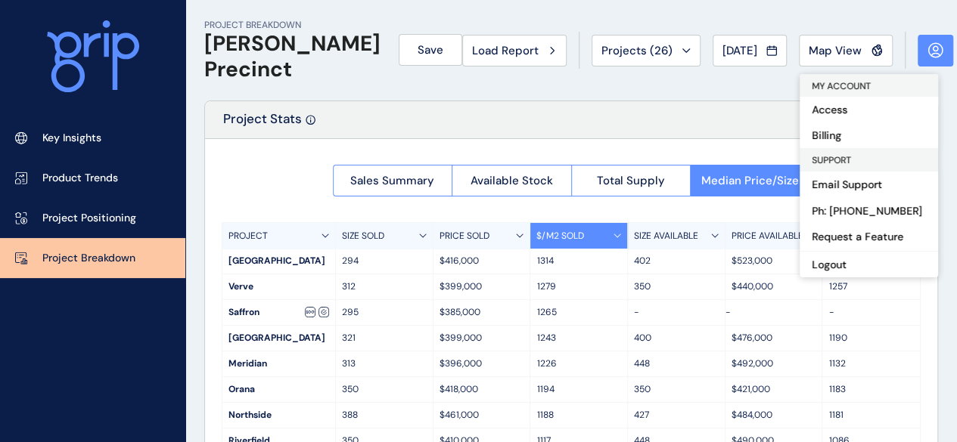
click at [661, 88] on div "PROJECT BREAKDOWN [PERSON_NAME] Precinct Save Load Report Projects ( 26 ) [DATE…" at bounding box center [571, 50] width 734 height 101
